Goal: Navigation & Orientation: Understand site structure

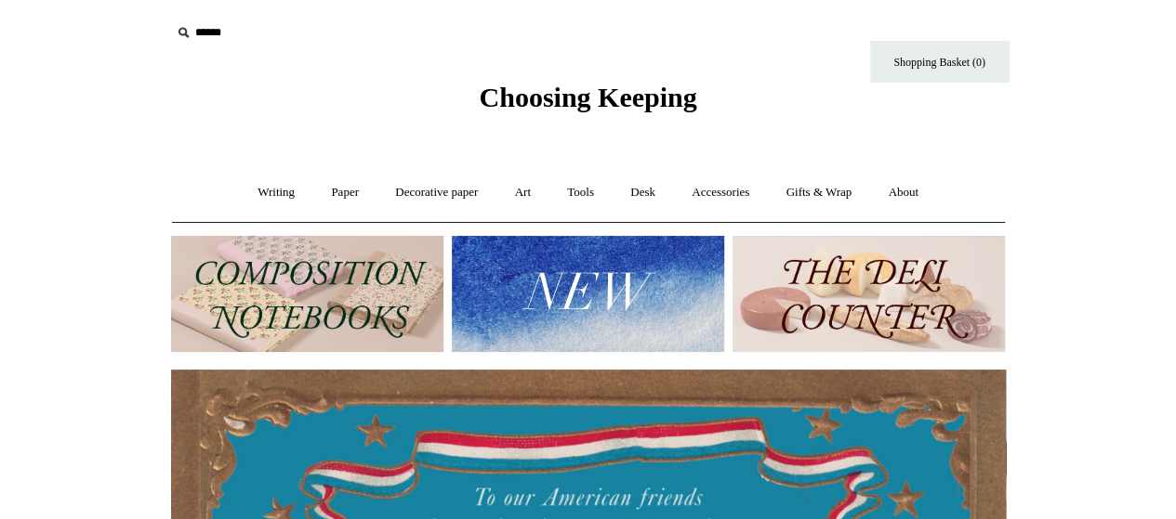
click at [543, 276] on img at bounding box center [588, 294] width 272 height 116
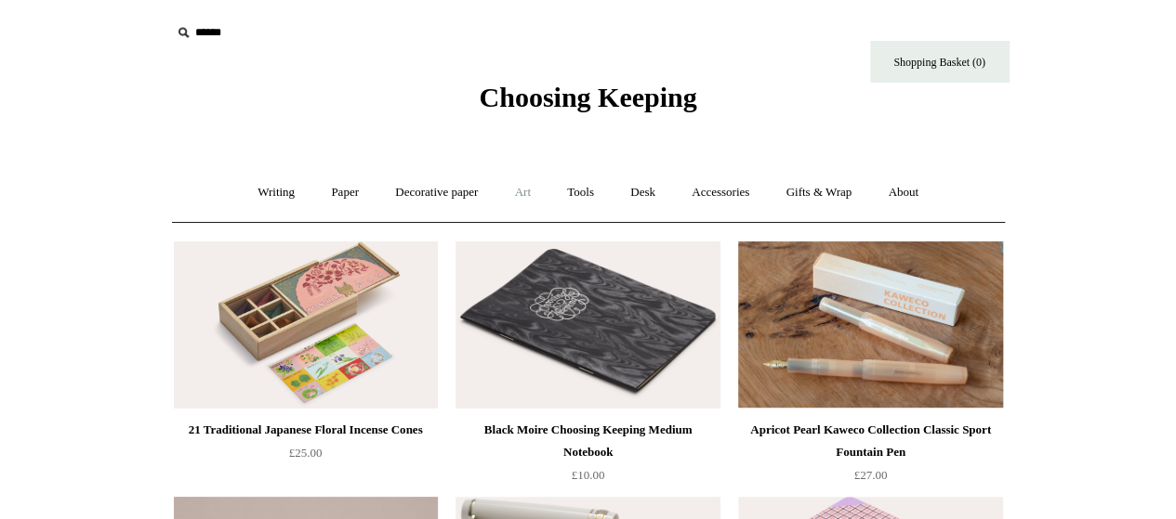
click at [524, 195] on link "Art +" at bounding box center [522, 192] width 49 height 49
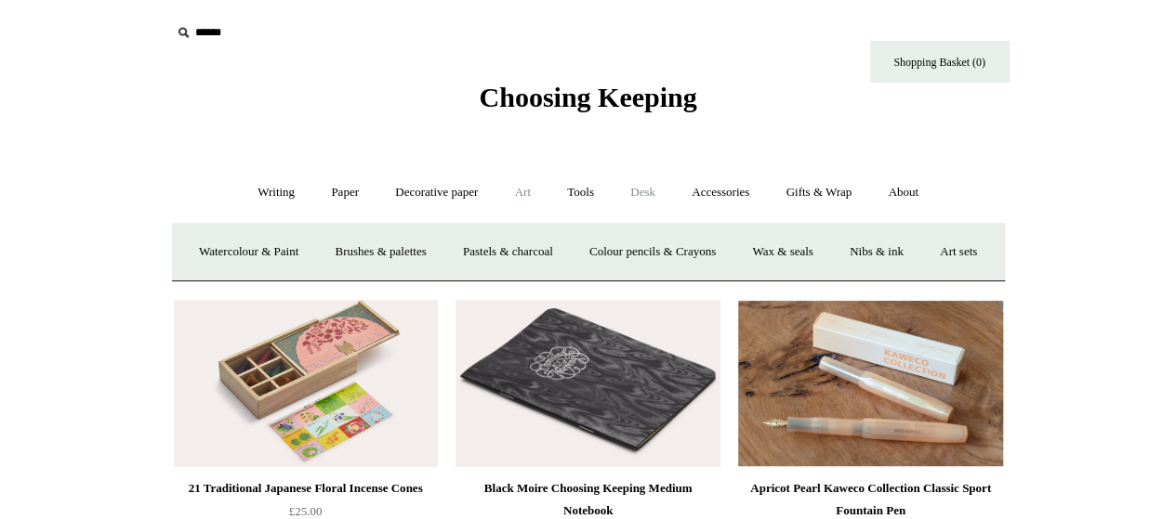
click at [647, 194] on link "Desk +" at bounding box center [642, 192] width 59 height 49
click at [595, 189] on link "Tools +" at bounding box center [580, 192] width 60 height 49
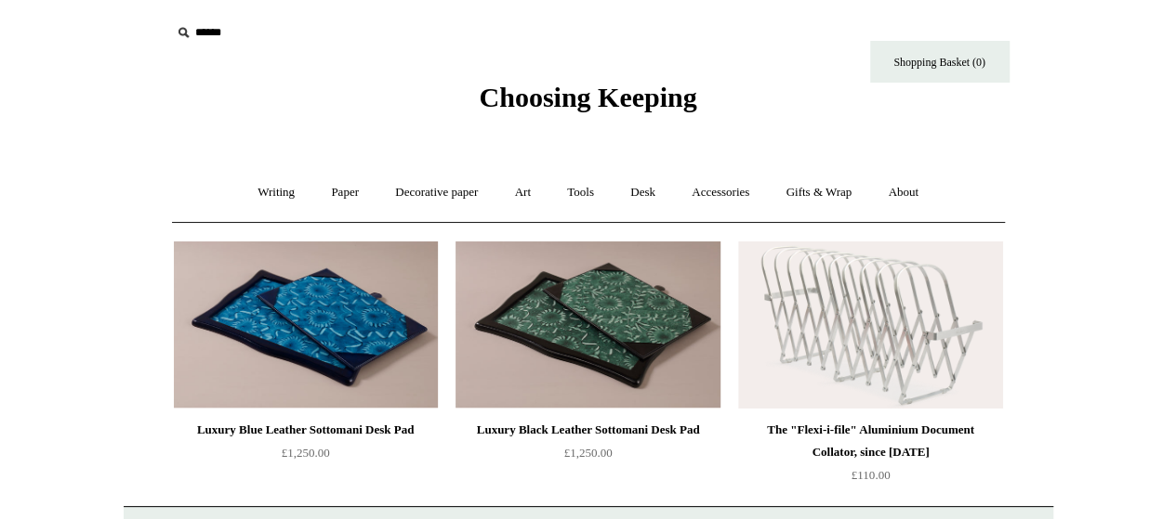
scroll to position [276, 0]
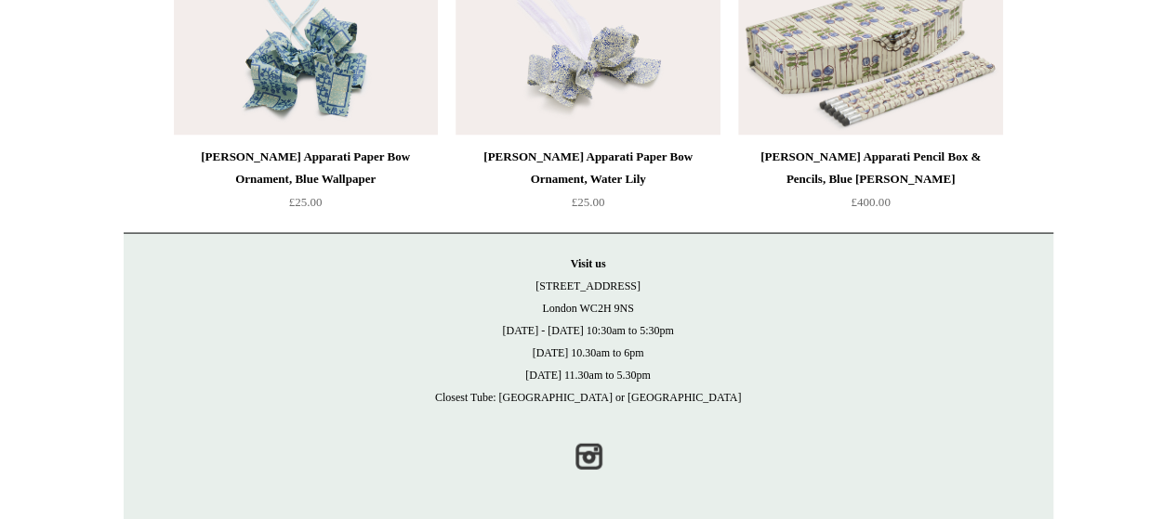
scroll to position [1809, 0]
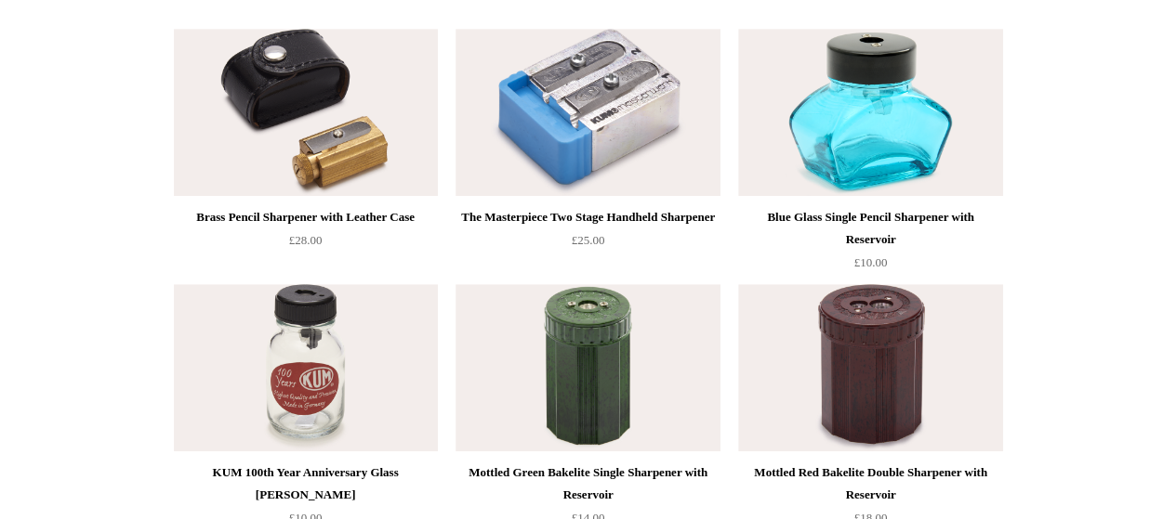
scroll to position [651, 0]
